Goal: Navigation & Orientation: Find specific page/section

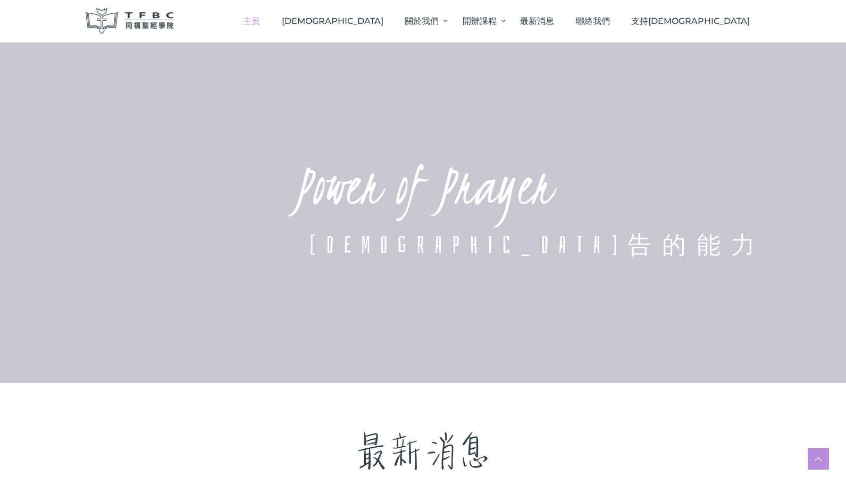
scroll to position [452, 0]
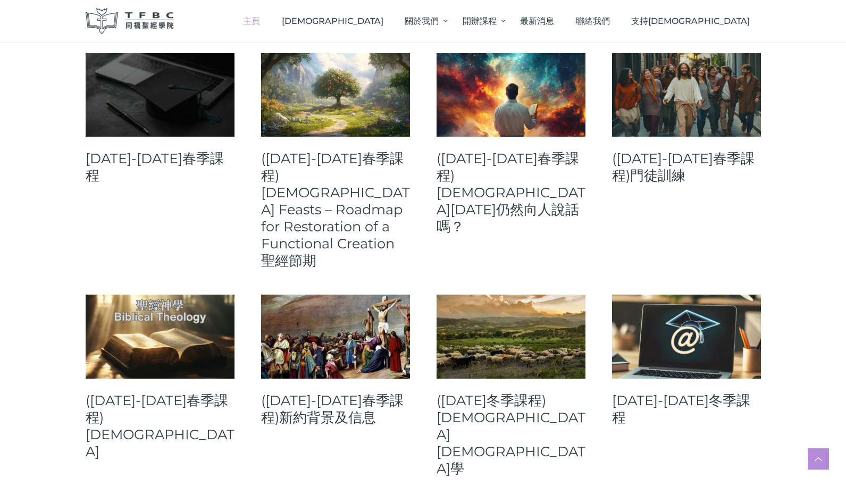
click at [196, 106] on link at bounding box center [160, 95] width 149 height 84
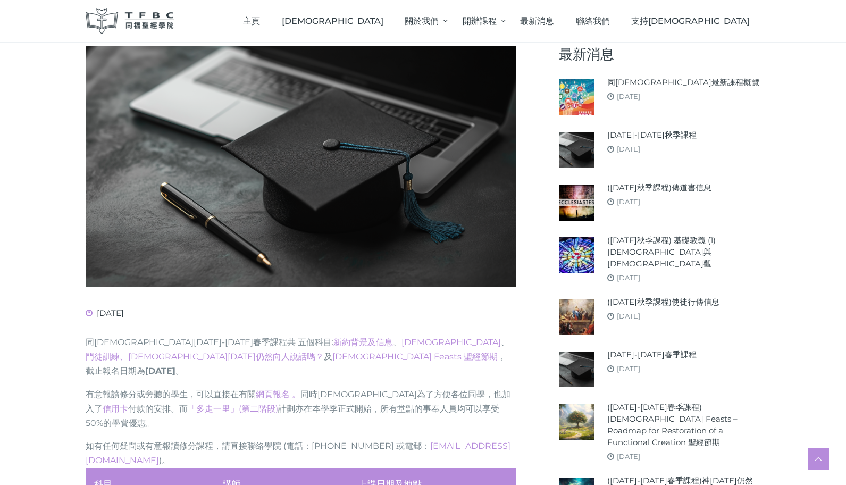
scroll to position [180, 0]
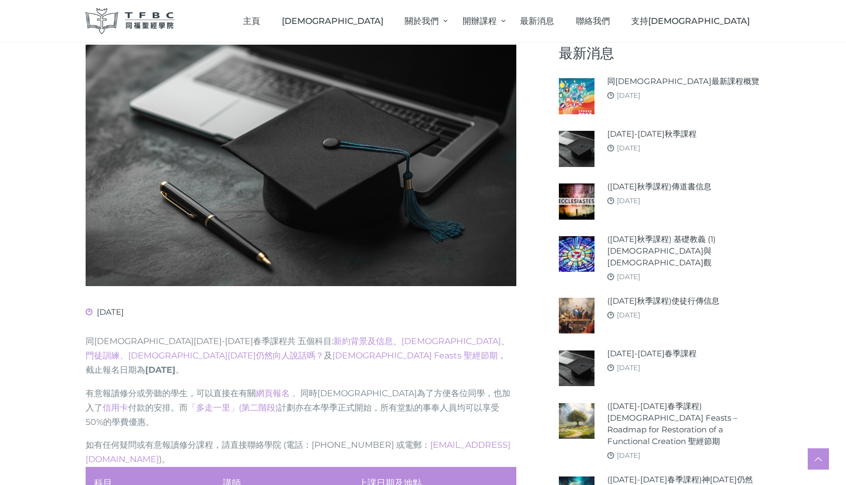
click at [585, 142] on img at bounding box center [577, 149] width 36 height 36
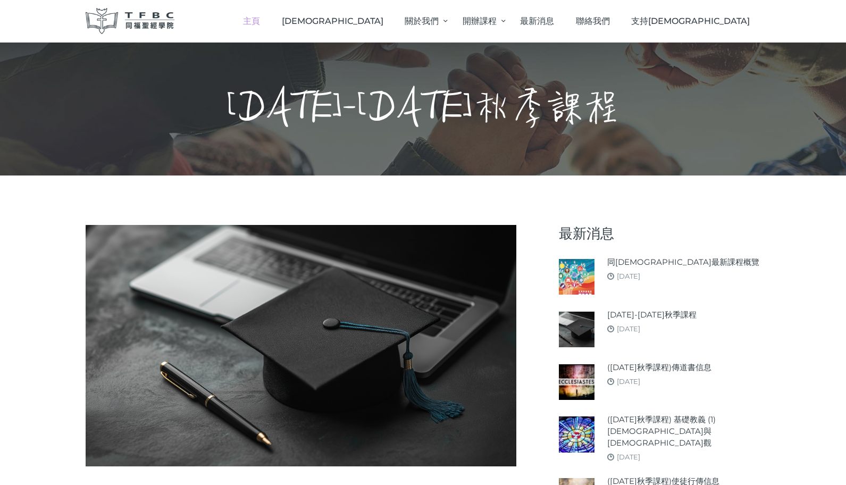
click at [260, 20] on span "主頁" at bounding box center [251, 21] width 17 height 10
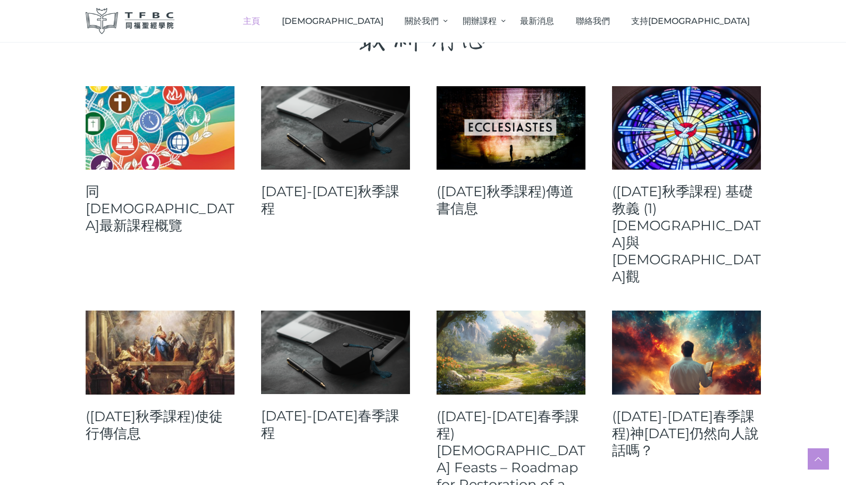
scroll to position [422, 0]
